Goal: Share content: Share content

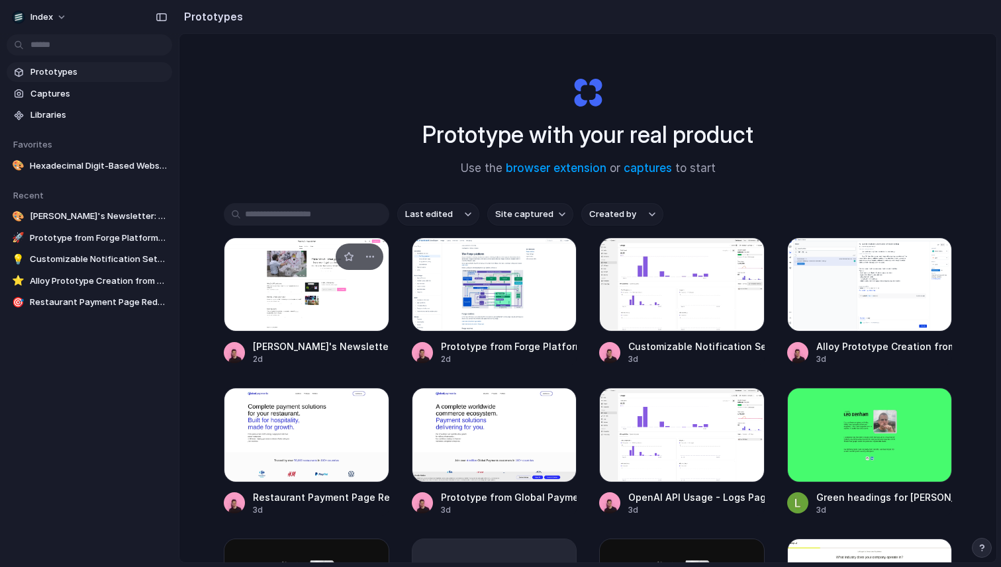
click at [293, 287] on div at bounding box center [306, 285] width 165 height 94
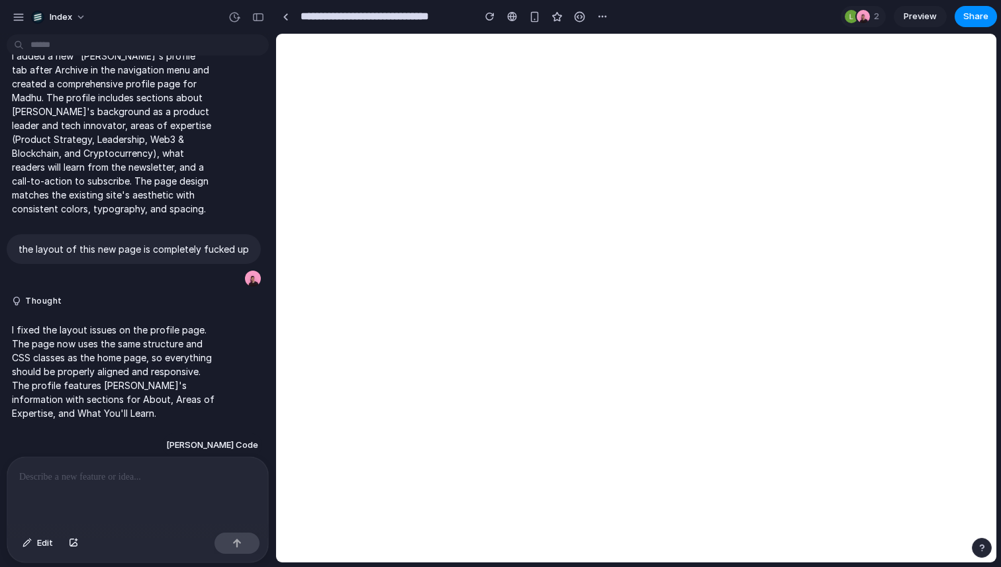
click at [232, 434] on button "Claude Code" at bounding box center [212, 446] width 100 height 24
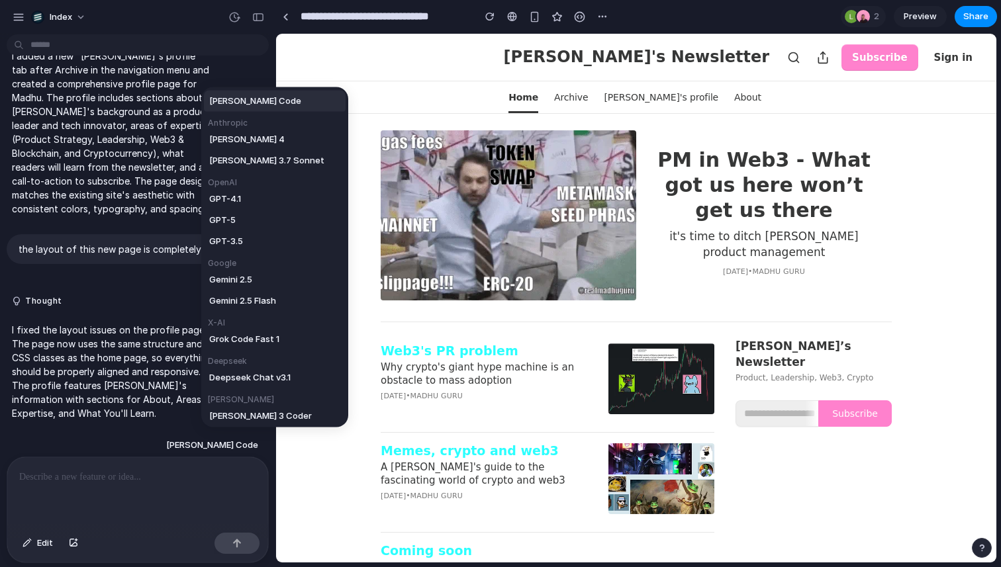
click at [233, 428] on div "Claude Code Anthropic Claude Sonnet 4 Claude 3.7 Sonnet OpenAI GPT-4.1 GPT-5 GP…" at bounding box center [500, 283] width 1001 height 567
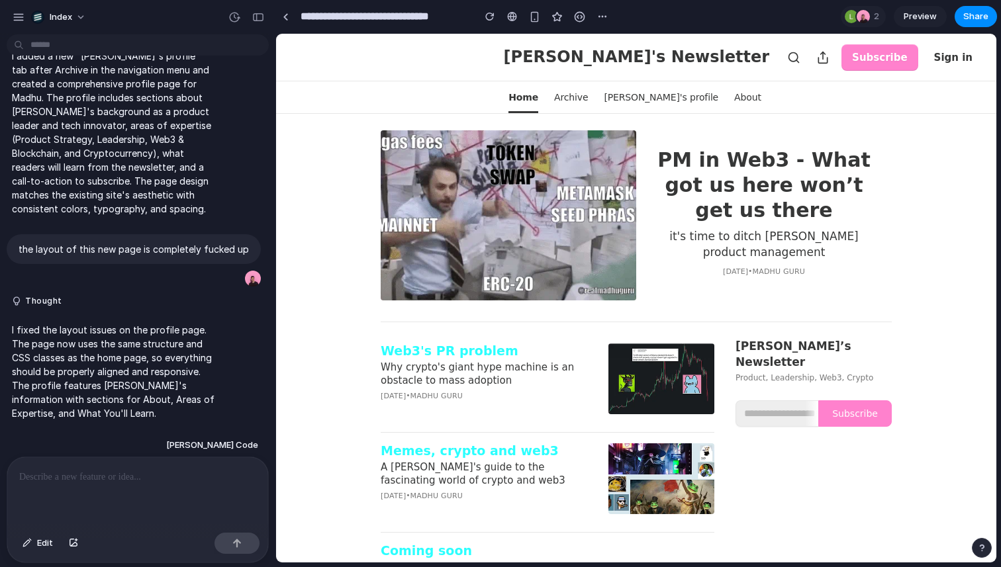
click at [191, 483] on div at bounding box center [137, 492] width 261 height 70
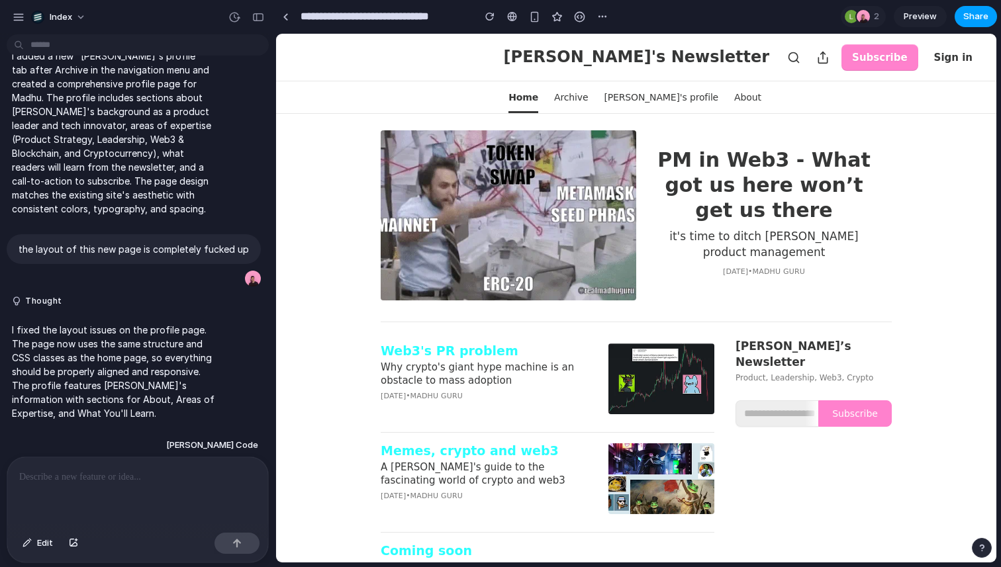
click at [963, 17] on button "Share" at bounding box center [975, 16] width 42 height 21
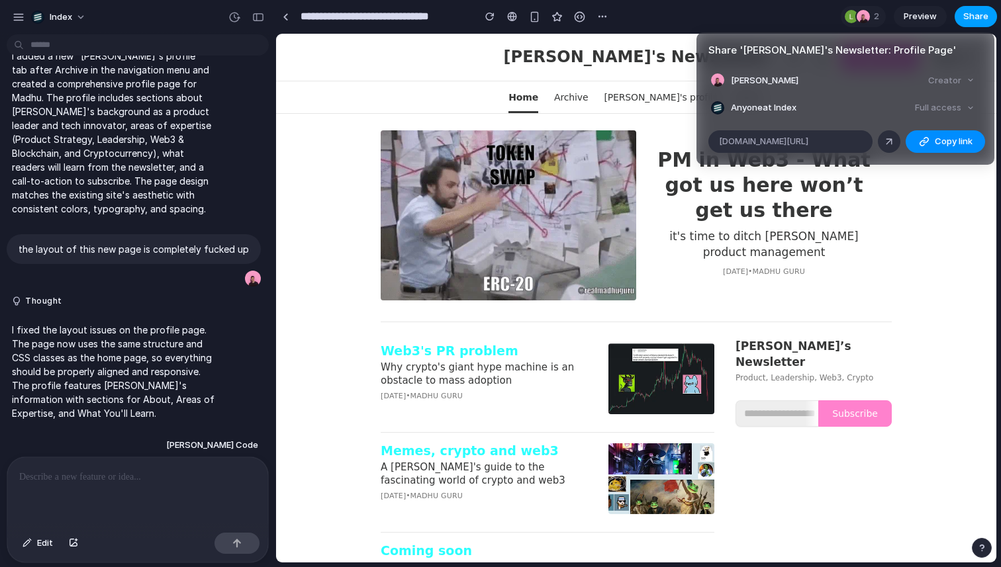
click at [963, 17] on div "Share ' Madhu's Newsletter: Profile Page ' Simon Kubica Creator Anyone at Index…" at bounding box center [500, 283] width 1001 height 567
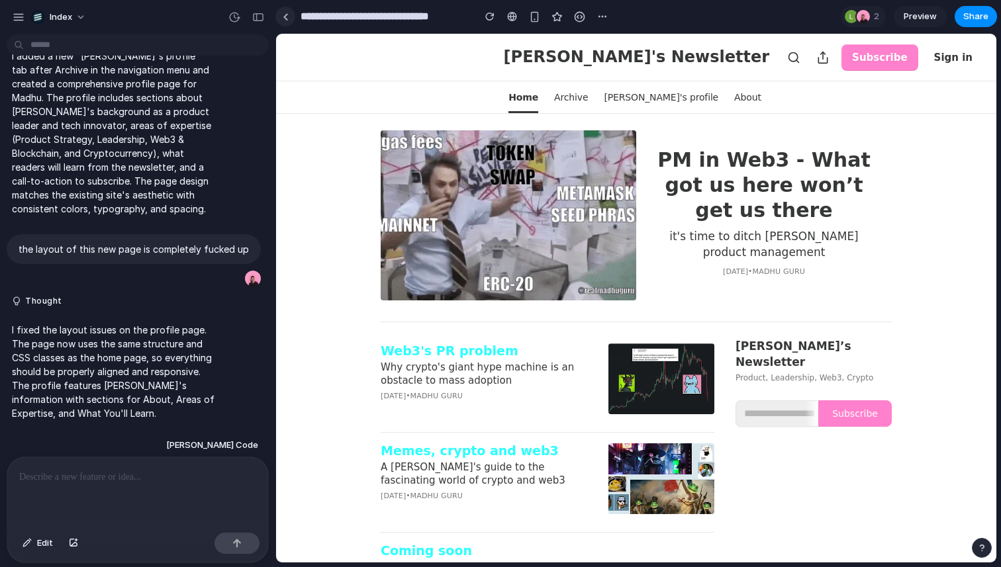
click at [285, 19] on div at bounding box center [286, 16] width 6 height 7
